Goal: Information Seeking & Learning: Learn about a topic

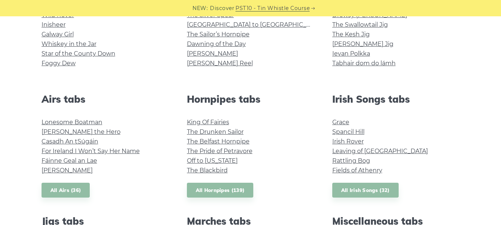
scroll to position [111, 0]
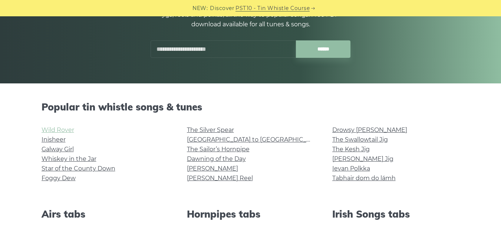
click at [56, 128] on link "Wild Rover" at bounding box center [58, 129] width 33 height 7
click at [62, 139] on link "Inisheer" at bounding box center [54, 139] width 24 height 7
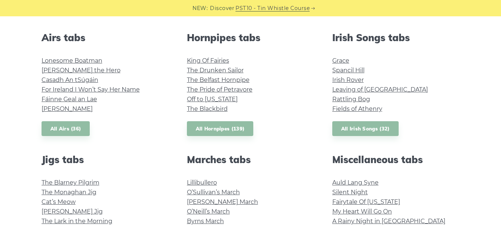
scroll to position [297, 0]
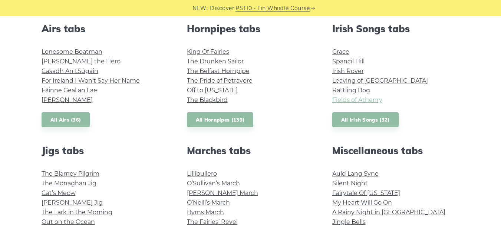
click at [352, 99] on link "Fields of Athenry" at bounding box center [357, 99] width 50 height 7
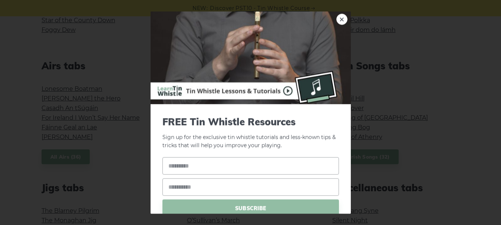
scroll to position [148, 0]
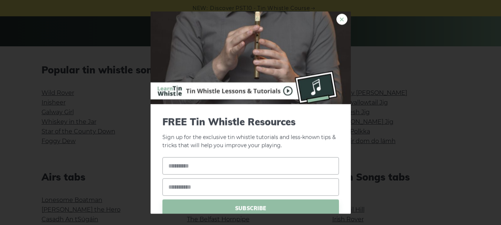
drag, startPoint x: 332, startPoint y: 20, endPoint x: 334, endPoint y: 24, distance: 4.8
click at [336, 20] on link "×" at bounding box center [341, 18] width 11 height 11
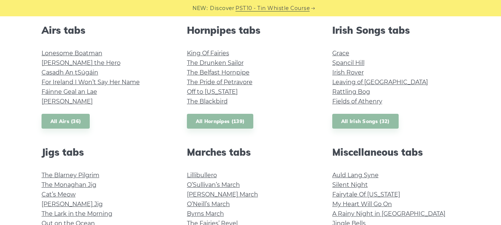
scroll to position [297, 0]
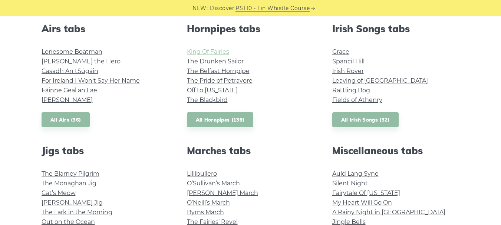
click at [227, 50] on link "King Of Fairies" at bounding box center [208, 51] width 42 height 7
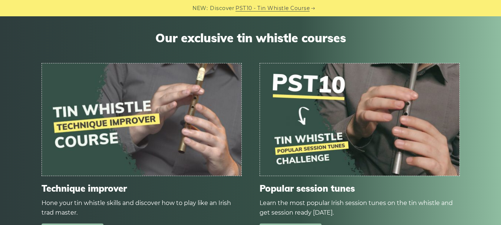
scroll to position [816, 0]
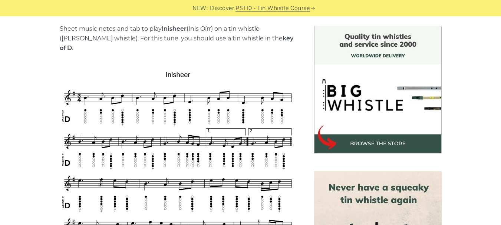
scroll to position [185, 0]
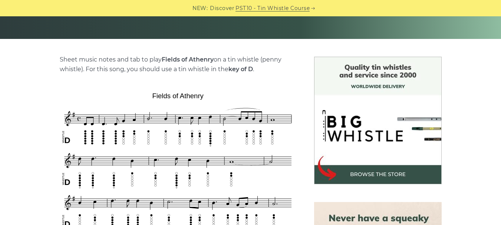
scroll to position [74, 0]
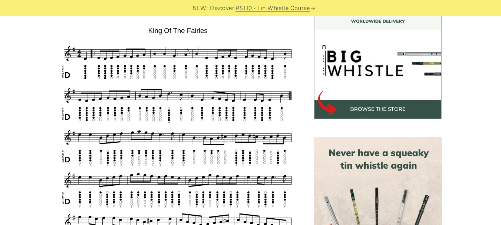
scroll to position [222, 0]
